Goal: Information Seeking & Learning: Learn about a topic

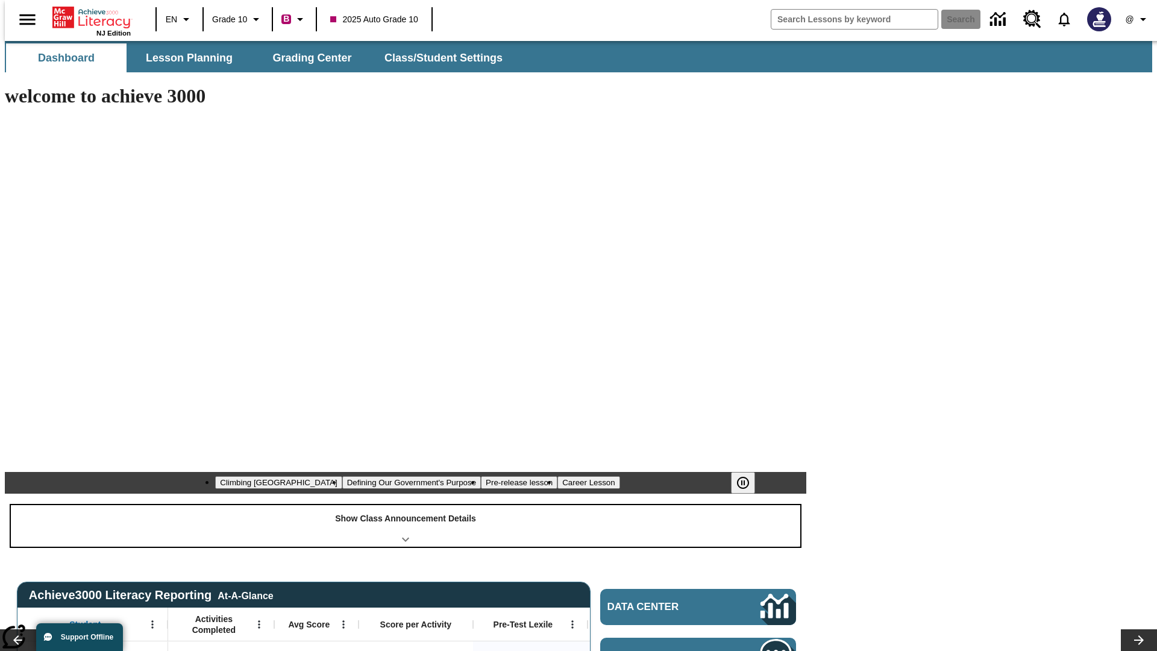
click at [405, 505] on div "Show Class Announcement Details" at bounding box center [405, 526] width 789 height 42
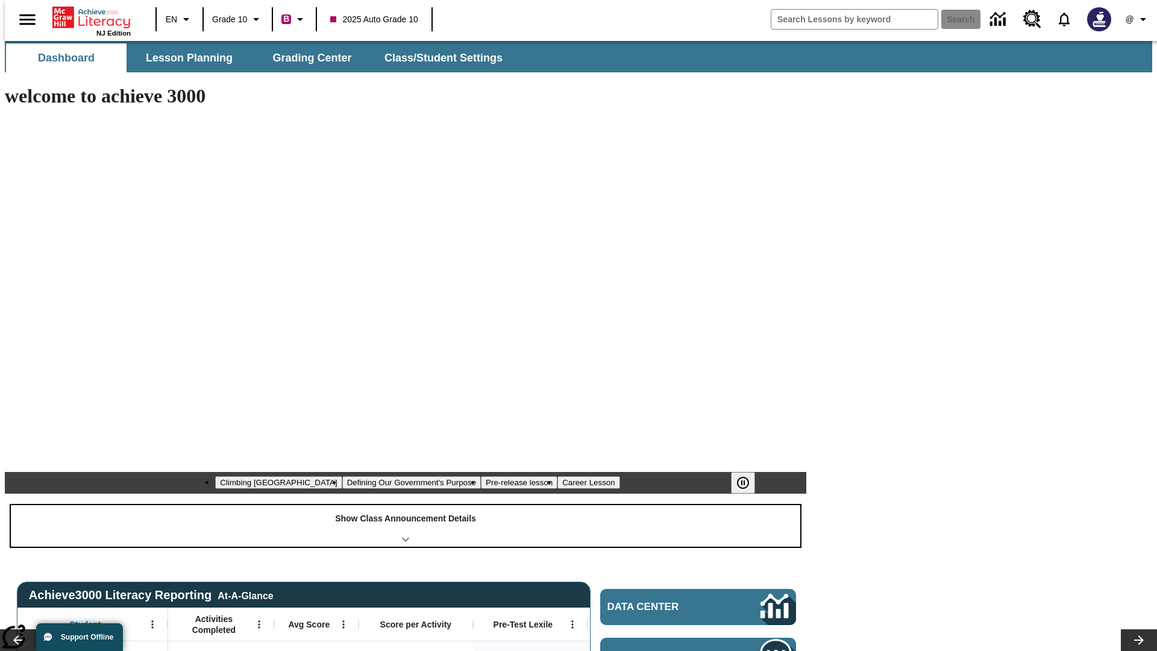
click at [405, 505] on div "Show Class Announcement Details" at bounding box center [405, 526] width 789 height 42
